Goal: Information Seeking & Learning: Learn about a topic

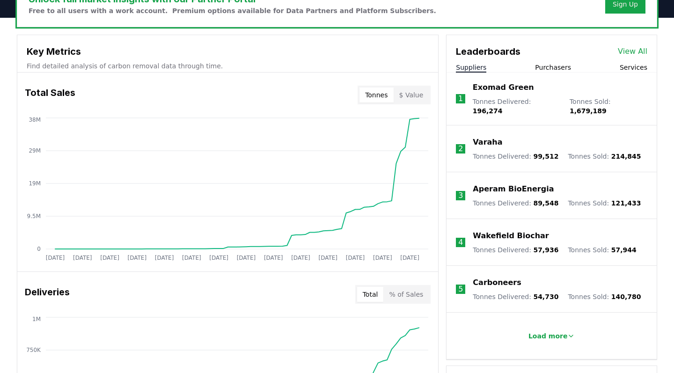
scroll to position [311, 0]
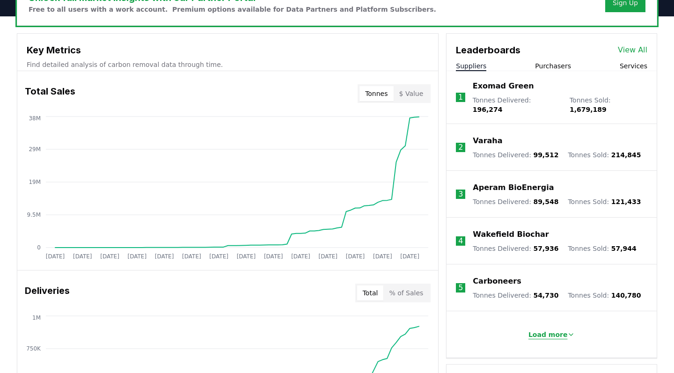
click at [544, 330] on p "Load more" at bounding box center [548, 334] width 39 height 9
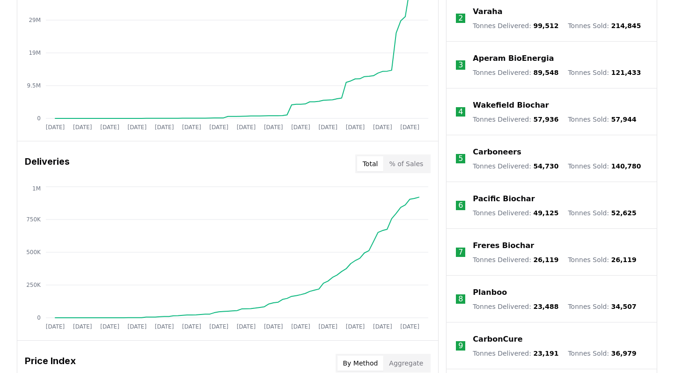
scroll to position [437, 0]
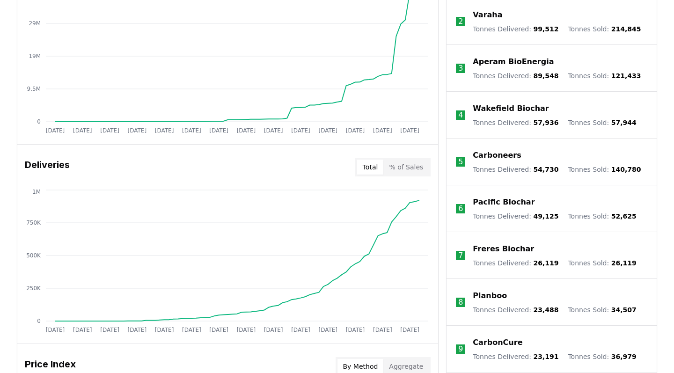
click at [481, 337] on p "CarbonCure" at bounding box center [498, 342] width 50 height 11
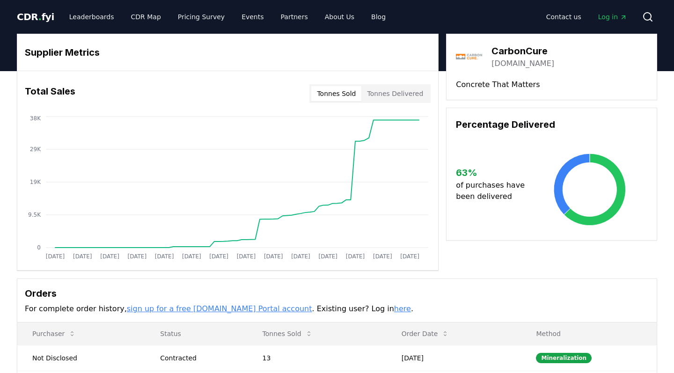
click at [232, 308] on link "sign up for a free [DOMAIN_NAME] Portal account" at bounding box center [219, 308] width 185 height 9
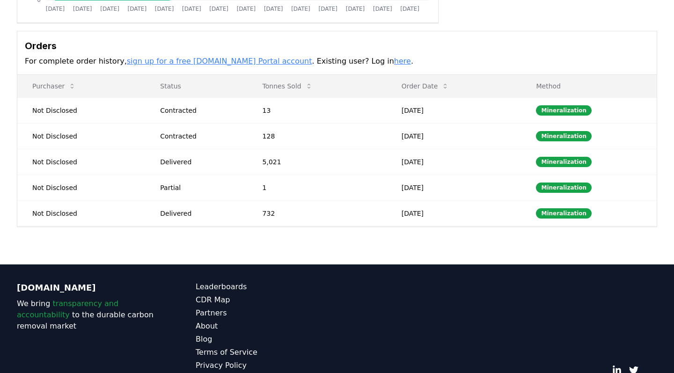
scroll to position [258, 0]
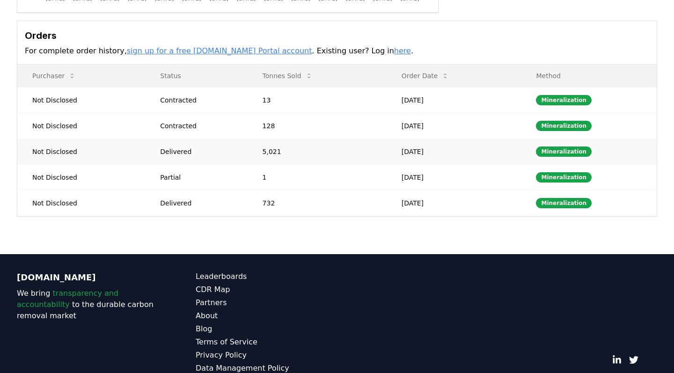
click at [479, 157] on td "[DATE]" at bounding box center [454, 152] width 135 height 26
click at [552, 151] on div "Mineralization" at bounding box center [564, 152] width 56 height 10
click at [169, 153] on div "Delivered" at bounding box center [200, 151] width 80 height 9
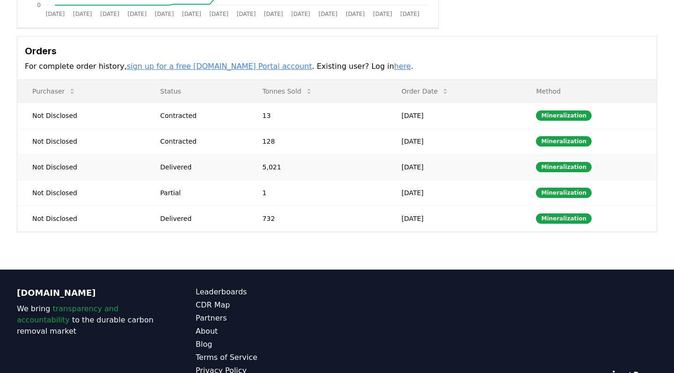
scroll to position [212, 0]
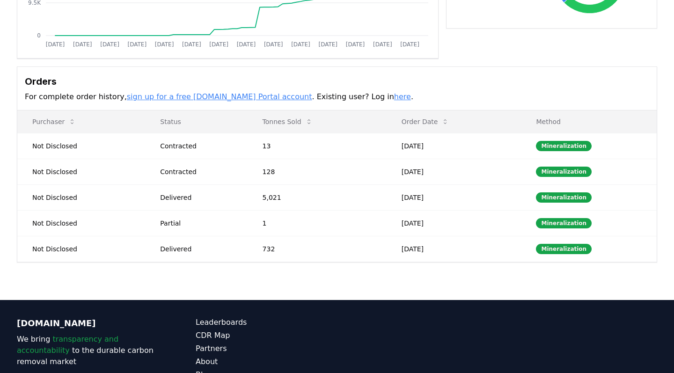
click at [337, 101] on p "For complete order history, sign up for a free [DOMAIN_NAME] Portal account . E…" at bounding box center [337, 96] width 625 height 11
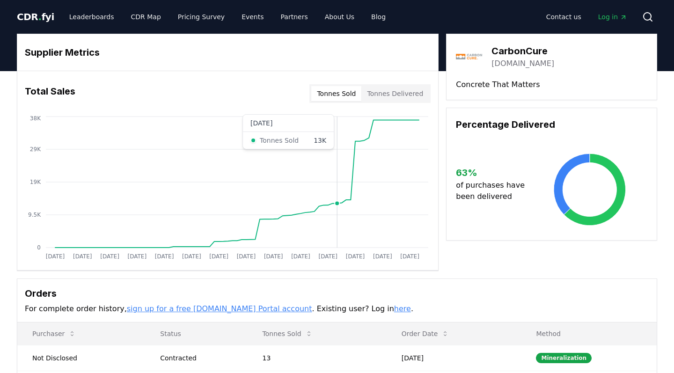
scroll to position [0, 0]
click at [364, 13] on link "Blog" at bounding box center [379, 16] width 30 height 17
click at [364, 11] on link "Blog" at bounding box center [379, 16] width 30 height 17
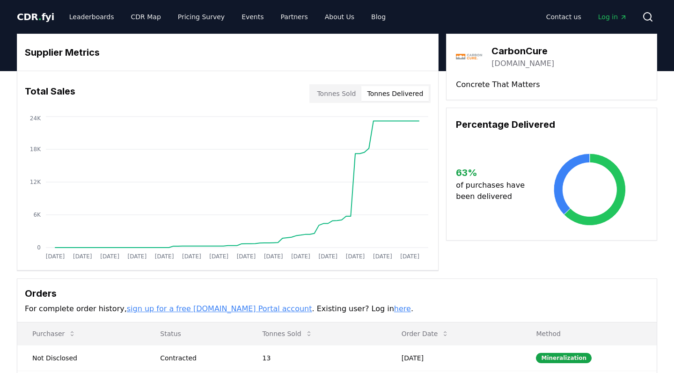
click at [401, 91] on button "Tonnes Delivered" at bounding box center [395, 93] width 67 height 15
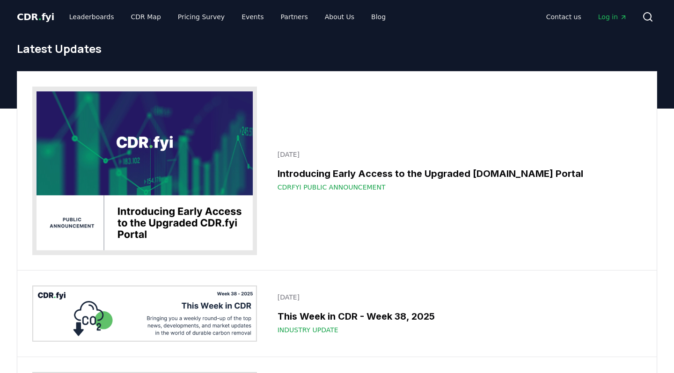
click at [353, 150] on p "[DATE]" at bounding box center [457, 154] width 359 height 9
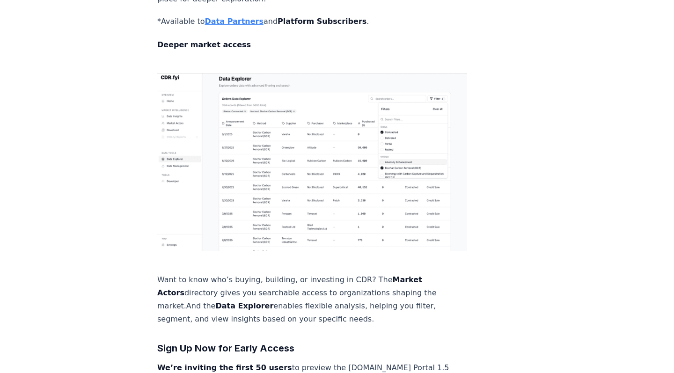
scroll to position [1351, 0]
